Goal: Task Accomplishment & Management: Manage account settings

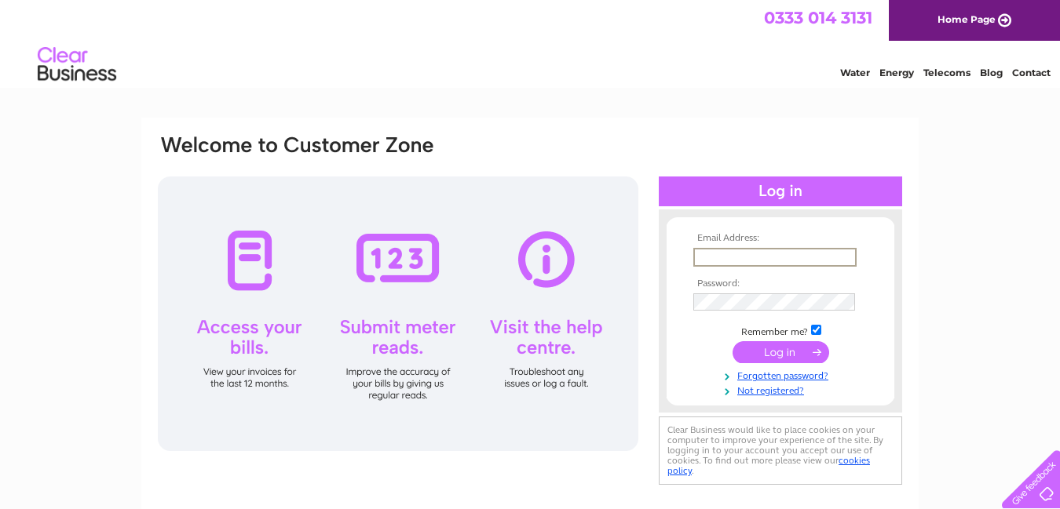
click at [713, 258] on input "text" at bounding box center [774, 257] width 163 height 19
type input "gsmathersmotors@btinternet.com"
click at [789, 352] on input "submit" at bounding box center [780, 352] width 97 height 22
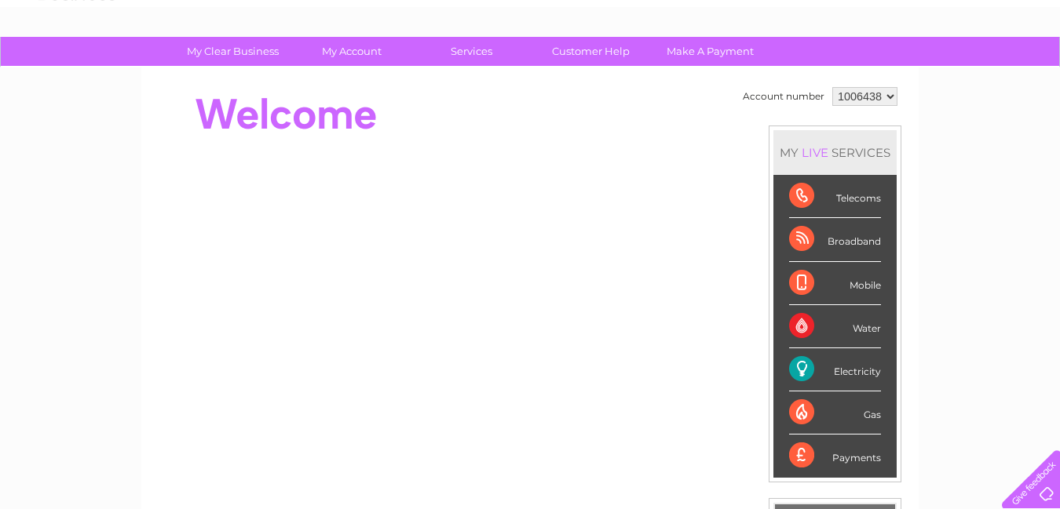
scroll to position [63, 0]
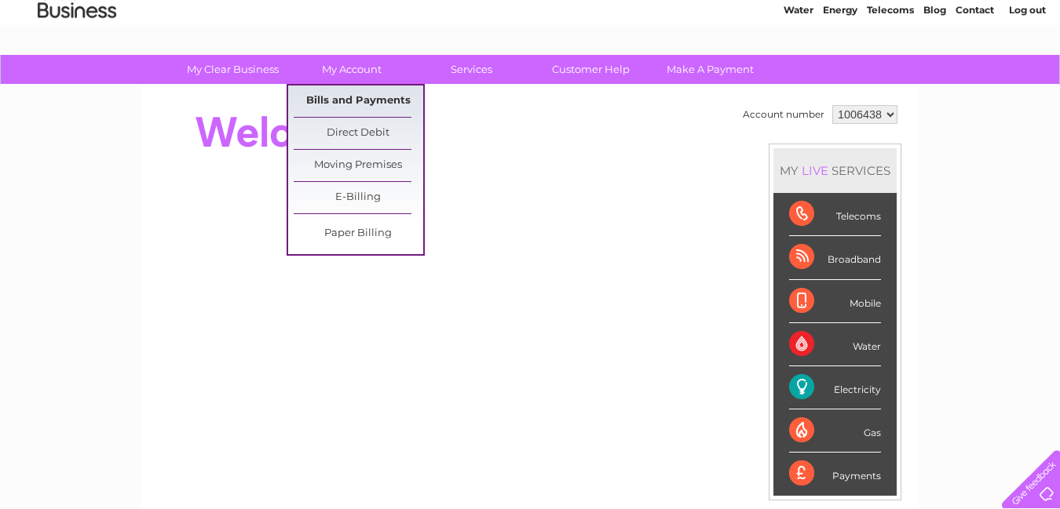
click at [357, 100] on link "Bills and Payments" at bounding box center [359, 101] width 130 height 31
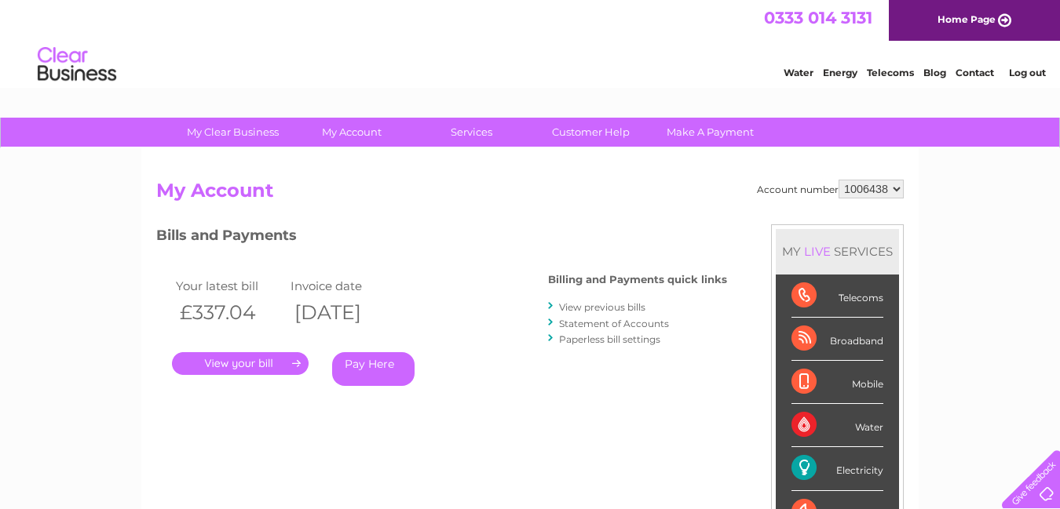
click at [242, 363] on link "." at bounding box center [240, 363] width 137 height 23
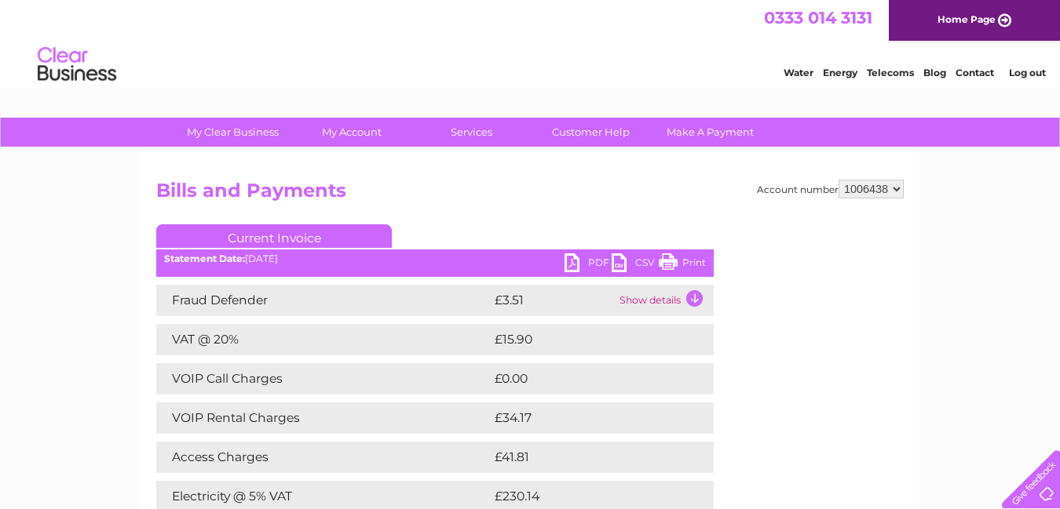
click at [756, 403] on div "Account number 1006438 Bills and Payments Current Invoice PDF CSV Print" at bounding box center [529, 400] width 747 height 440
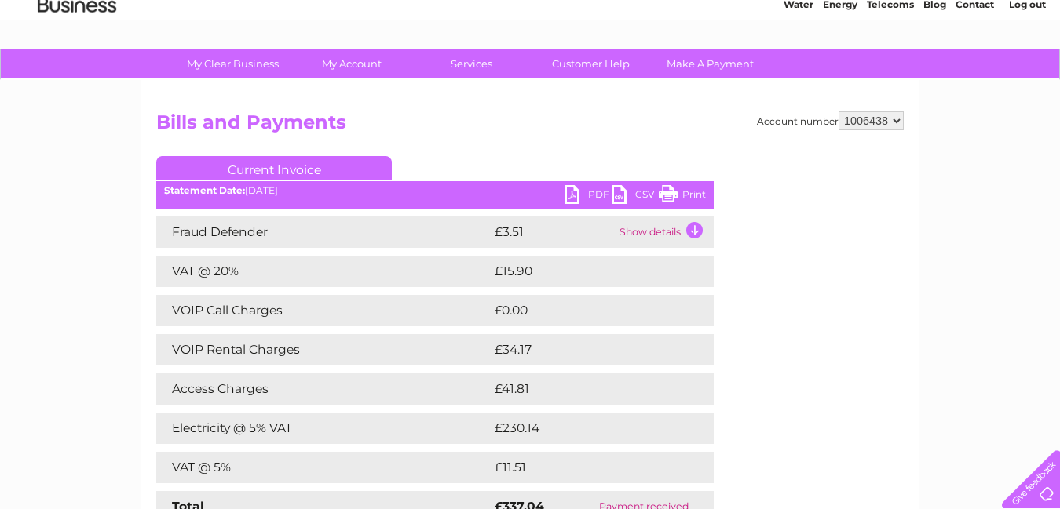
scroll to position [60, 0]
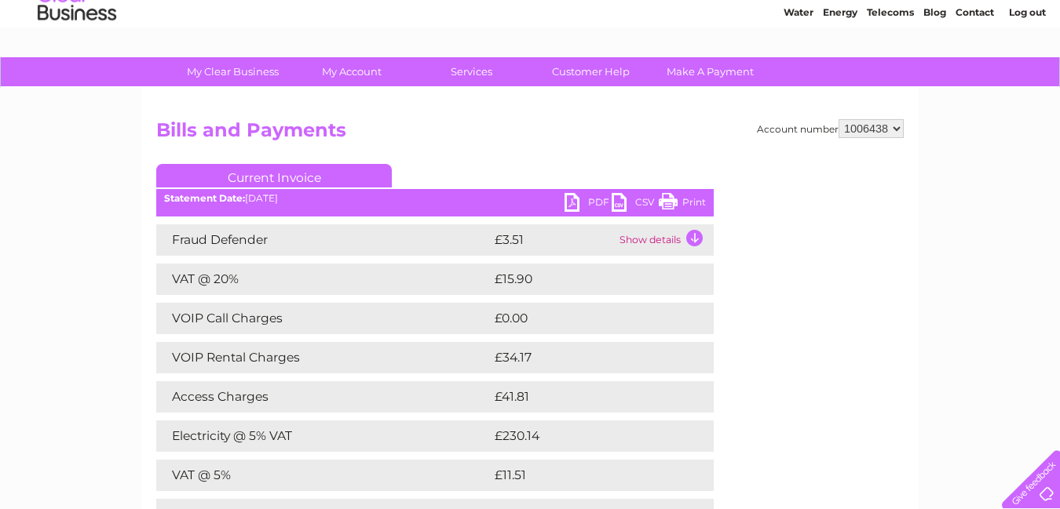
click at [571, 198] on link "PDF" at bounding box center [587, 204] width 47 height 23
click at [1023, 9] on link "Log out" at bounding box center [1027, 12] width 37 height 12
